Goal: Find specific page/section: Find specific page/section

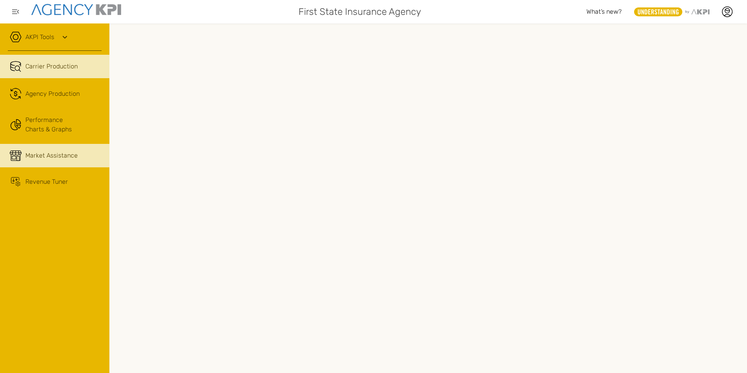
click at [54, 157] on span "Market Assistance" at bounding box center [51, 155] width 52 height 9
